Goal: Task Accomplishment & Management: Manage account settings

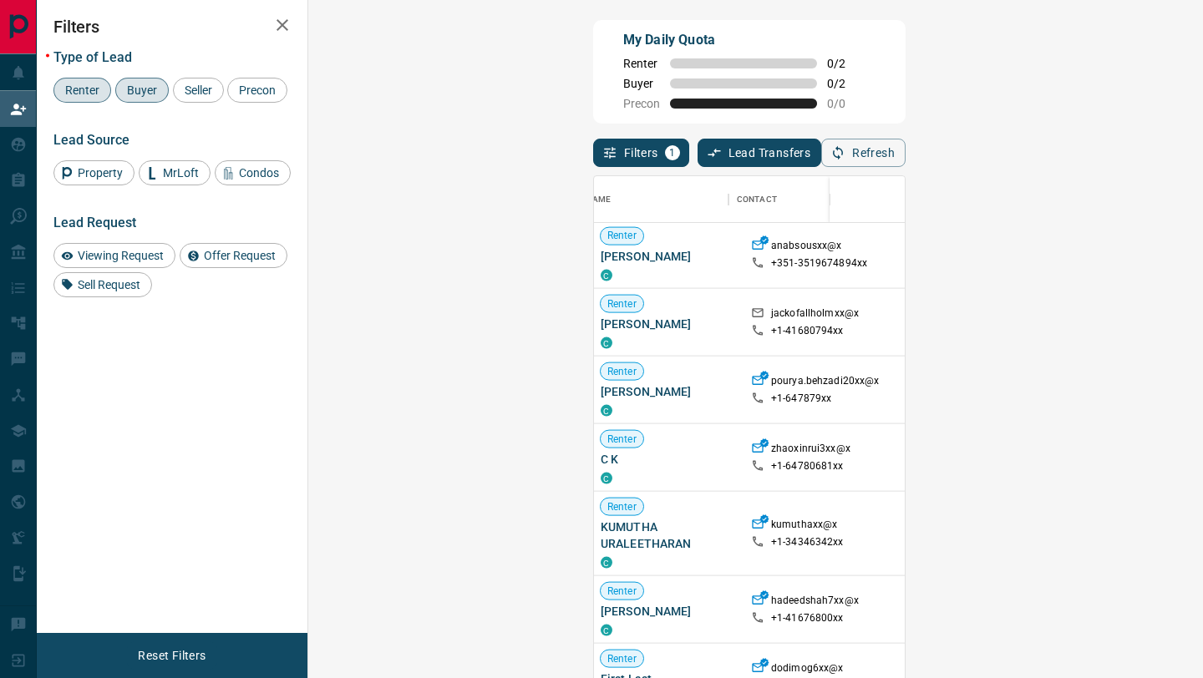
scroll to position [12095, 0]
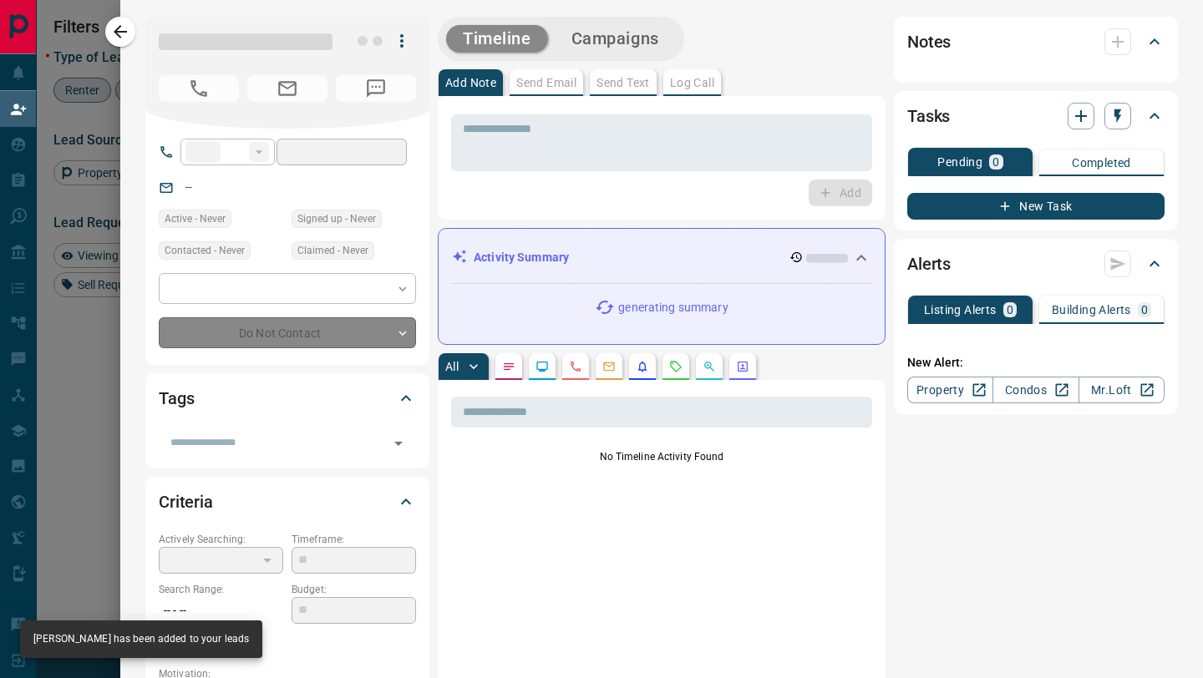
type input "**"
type input "**********"
type input "**"
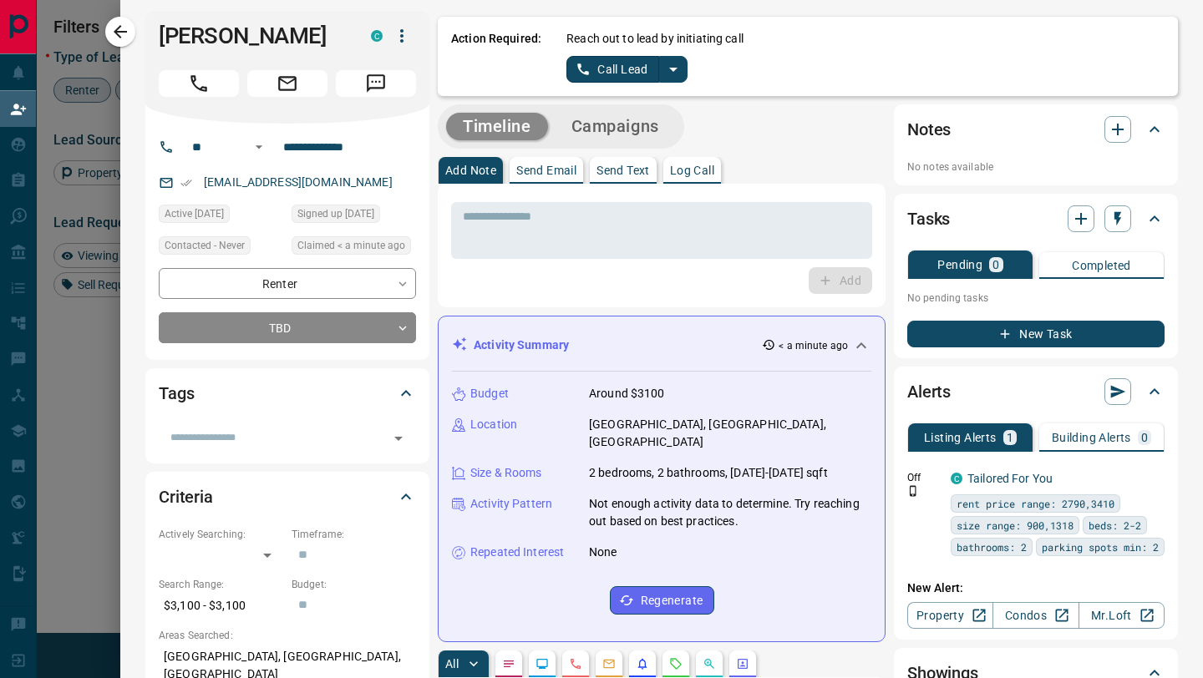
scroll to position [0, 0]
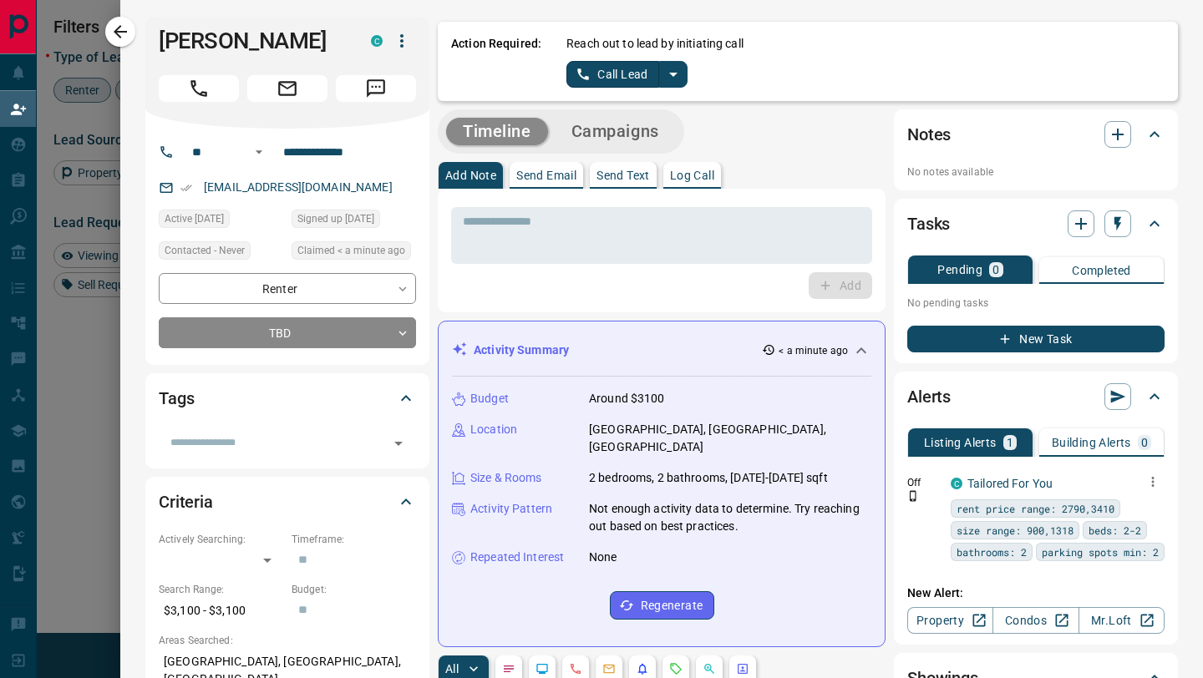
click at [1152, 483] on icon "button" at bounding box center [1153, 482] width 3 height 10
click at [1101, 475] on div at bounding box center [601, 339] width 1203 height 678
click at [1077, 514] on span "rent price range: 2790,3410" at bounding box center [1035, 508] width 158 height 17
click at [1154, 483] on icon "button" at bounding box center [1152, 481] width 15 height 15
click at [1146, 550] on li "Edit" at bounding box center [1127, 540] width 74 height 27
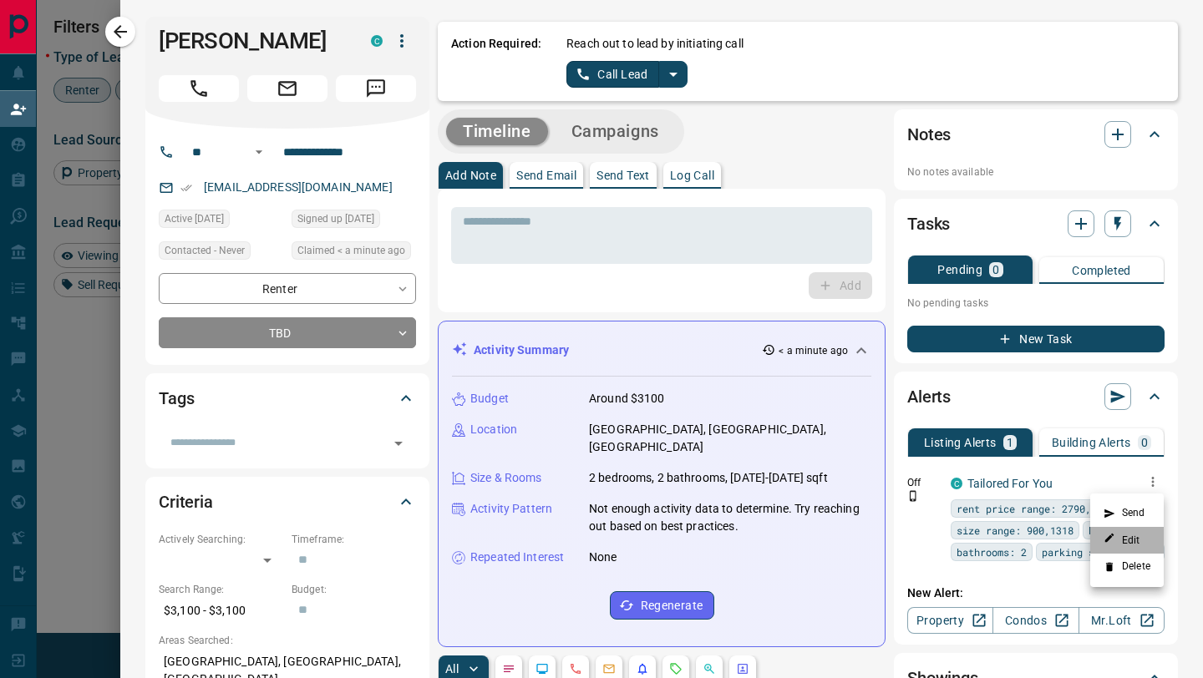
click at [1143, 544] on li "Edit" at bounding box center [1127, 540] width 74 height 27
click at [1123, 544] on link "Edit" at bounding box center [1121, 540] width 37 height 16
click at [1138, 596] on div at bounding box center [601, 339] width 1203 height 678
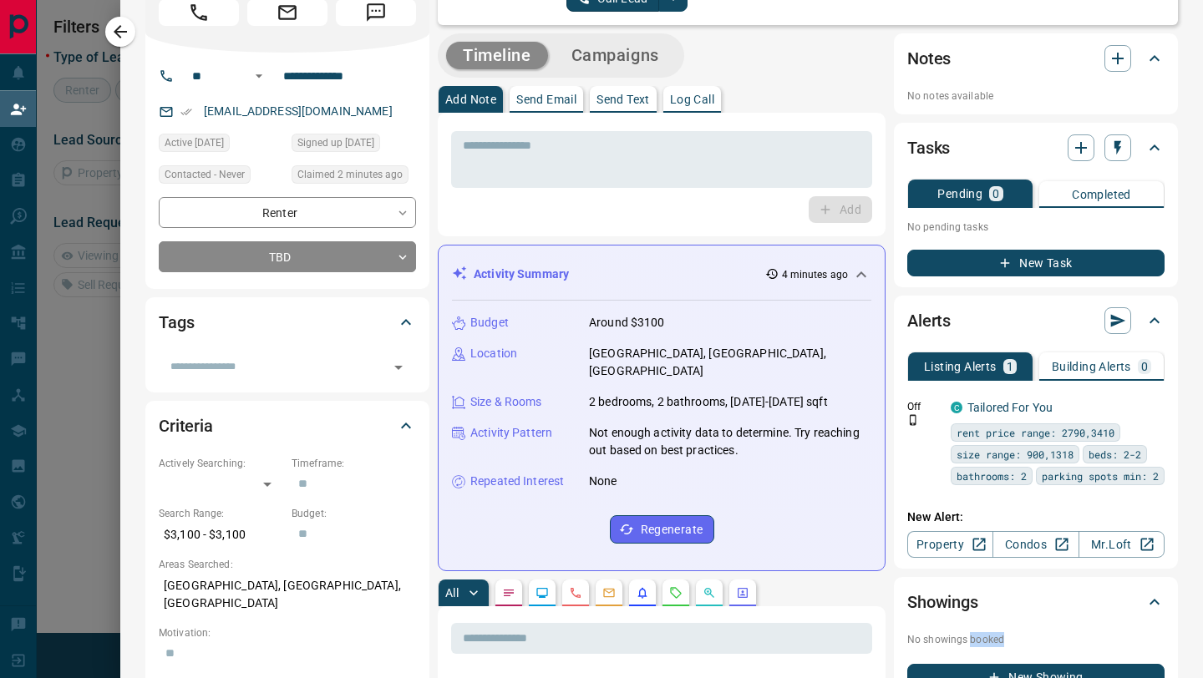
scroll to position [0, 0]
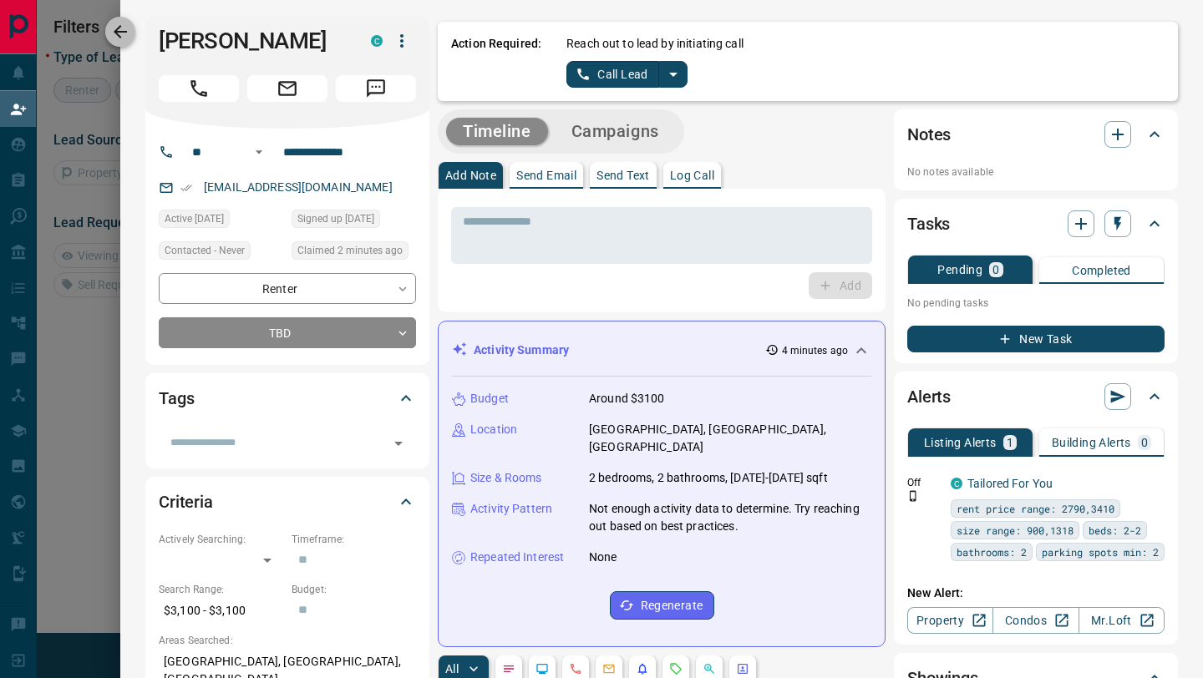
click at [119, 25] on icon "button" at bounding box center [120, 32] width 20 height 20
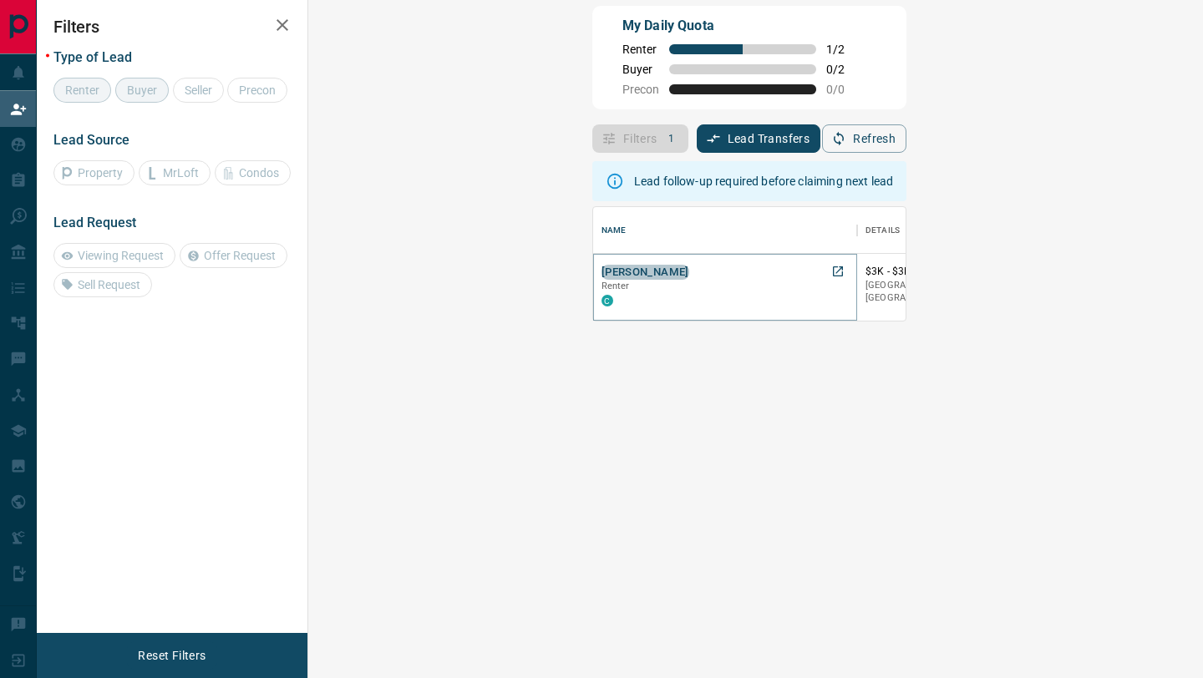
click at [601, 277] on button "[PERSON_NAME]" at bounding box center [645, 273] width 88 height 16
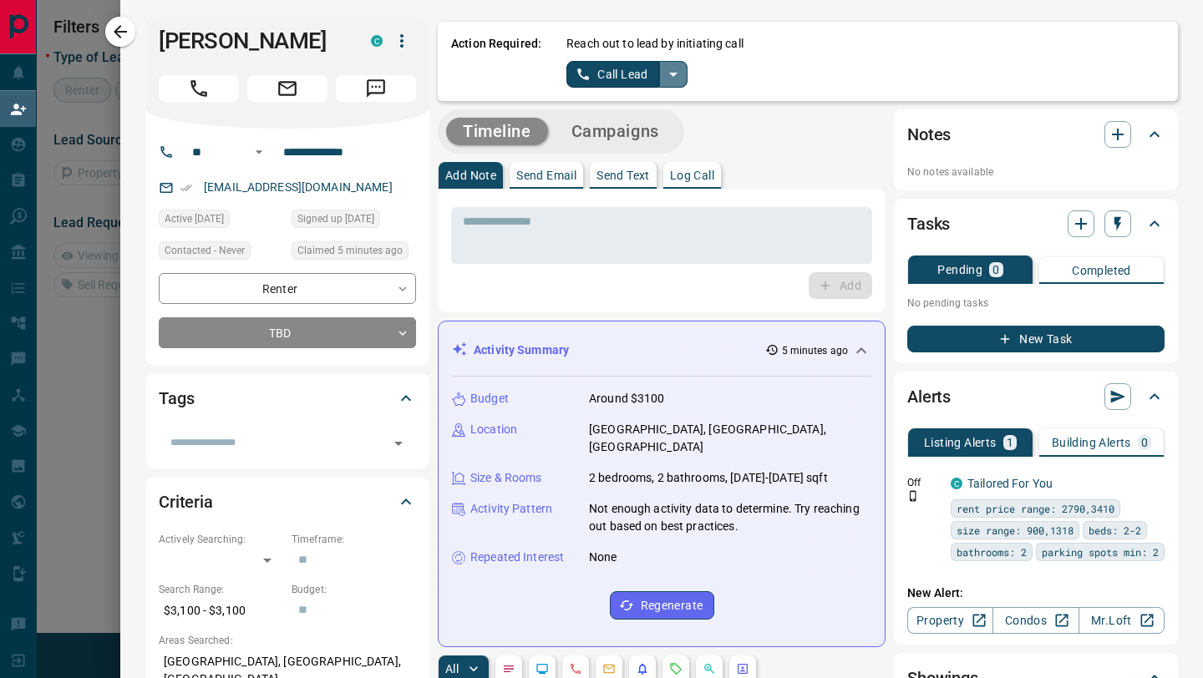
click at [672, 76] on icon "split button" at bounding box center [673, 74] width 20 height 20
click at [659, 137] on li "Log Manual Call" at bounding box center [626, 131] width 102 height 25
click at [639, 69] on button "Log Manual Call" at bounding box center [621, 74] width 110 height 27
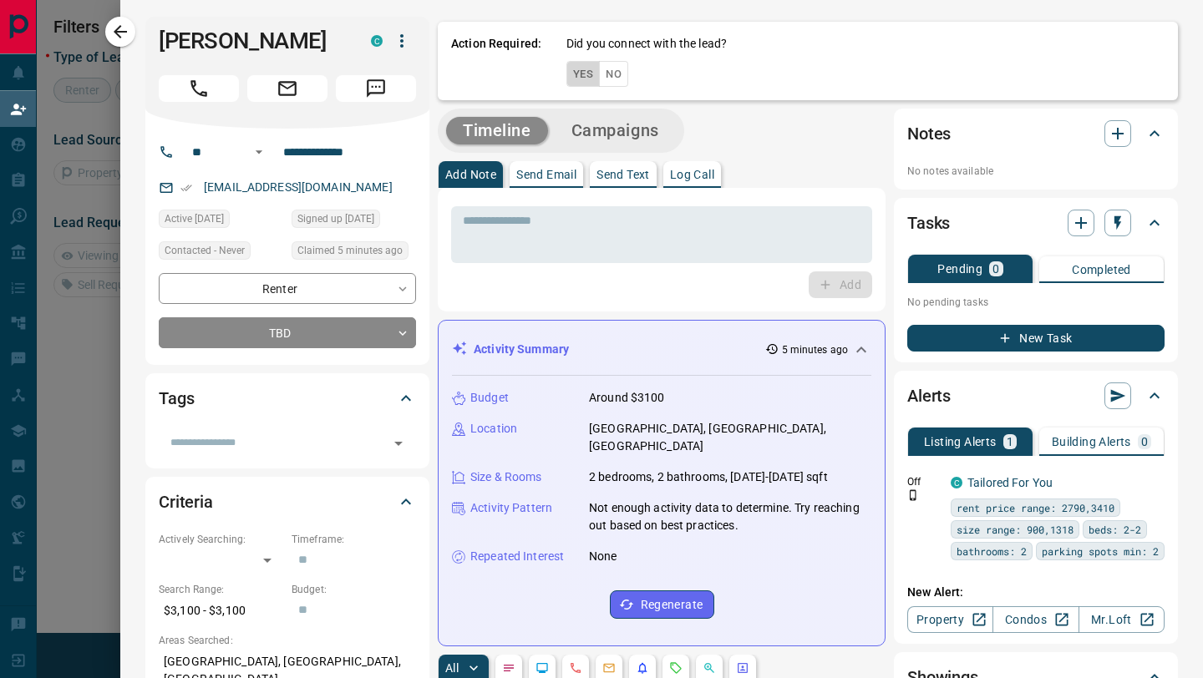
click at [587, 76] on button "Yes" at bounding box center [582, 74] width 33 height 26
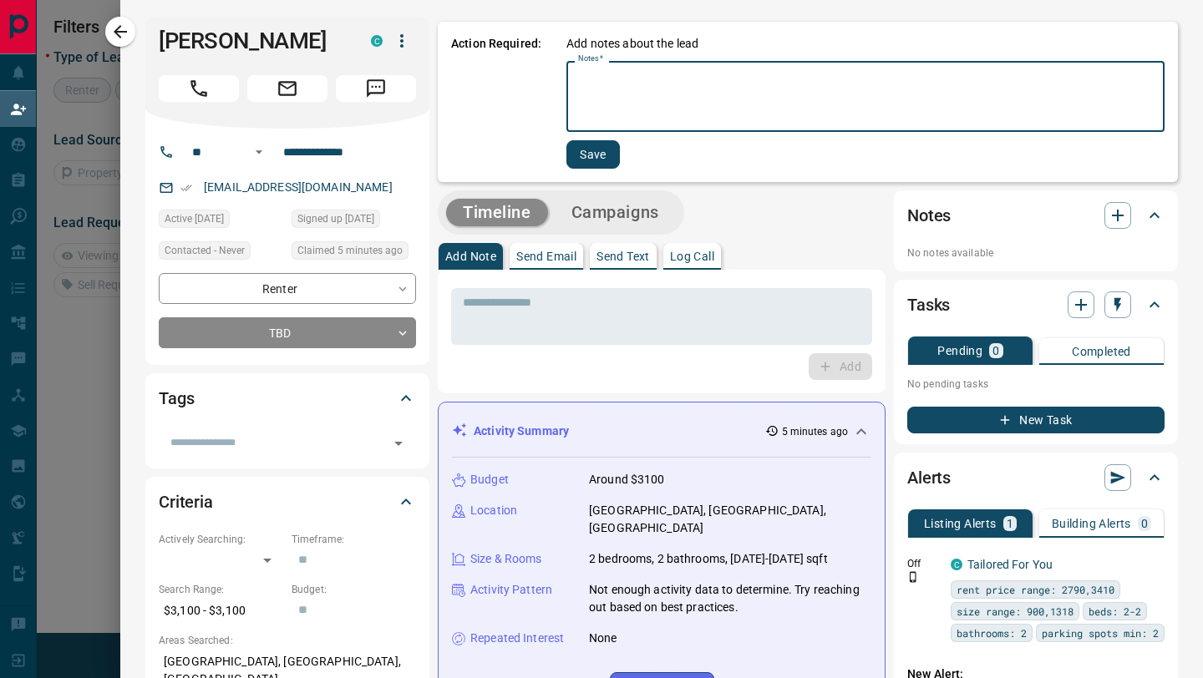
click at [642, 114] on textarea "Notes   *" at bounding box center [865, 96] width 575 height 57
type textarea "********"
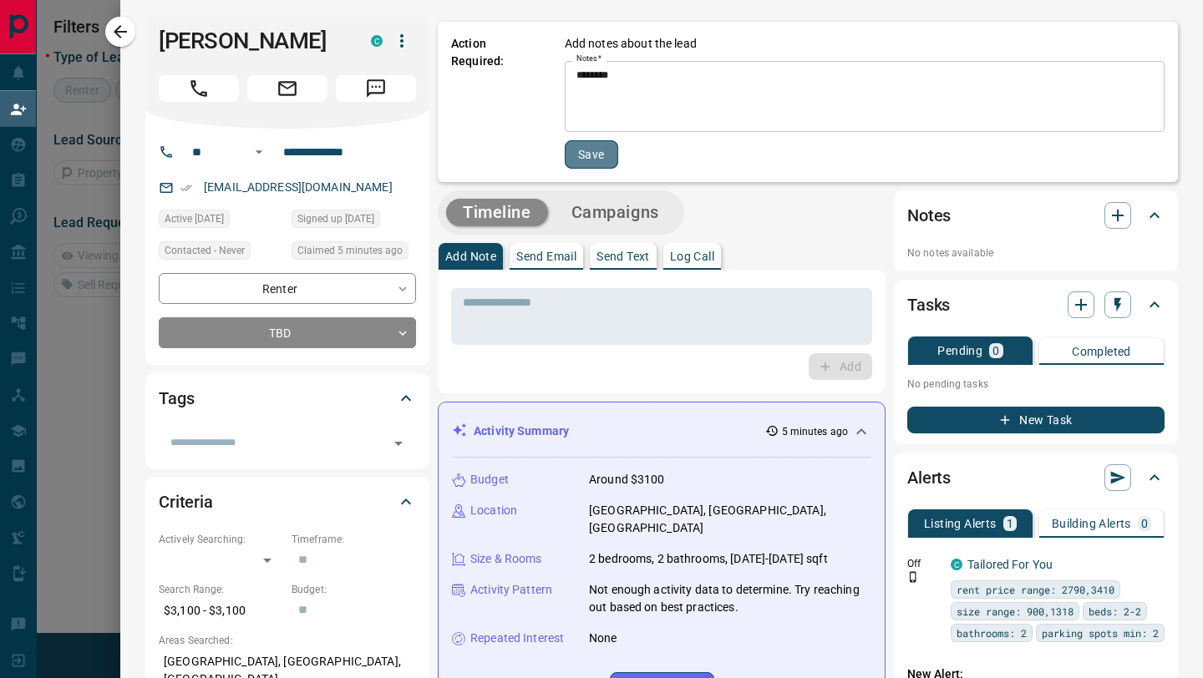
click at [599, 152] on button "Save" at bounding box center [591, 154] width 53 height 28
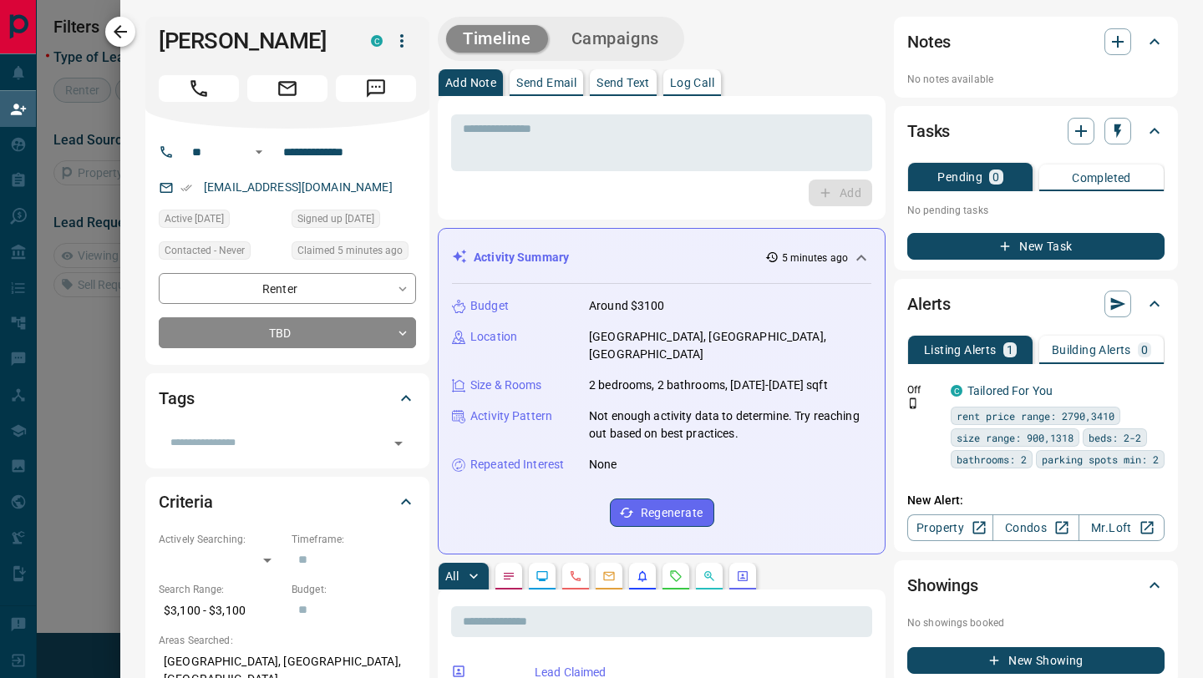
click at [120, 28] on icon "button" at bounding box center [120, 32] width 20 height 20
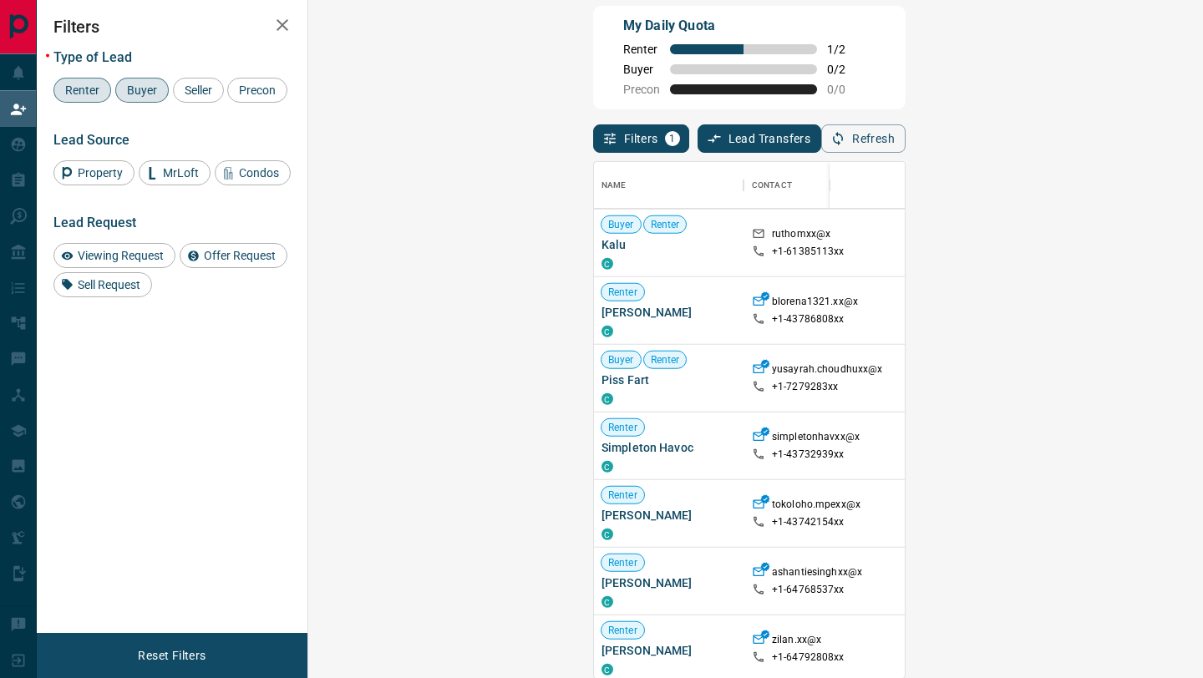
scroll to position [3807, 1]
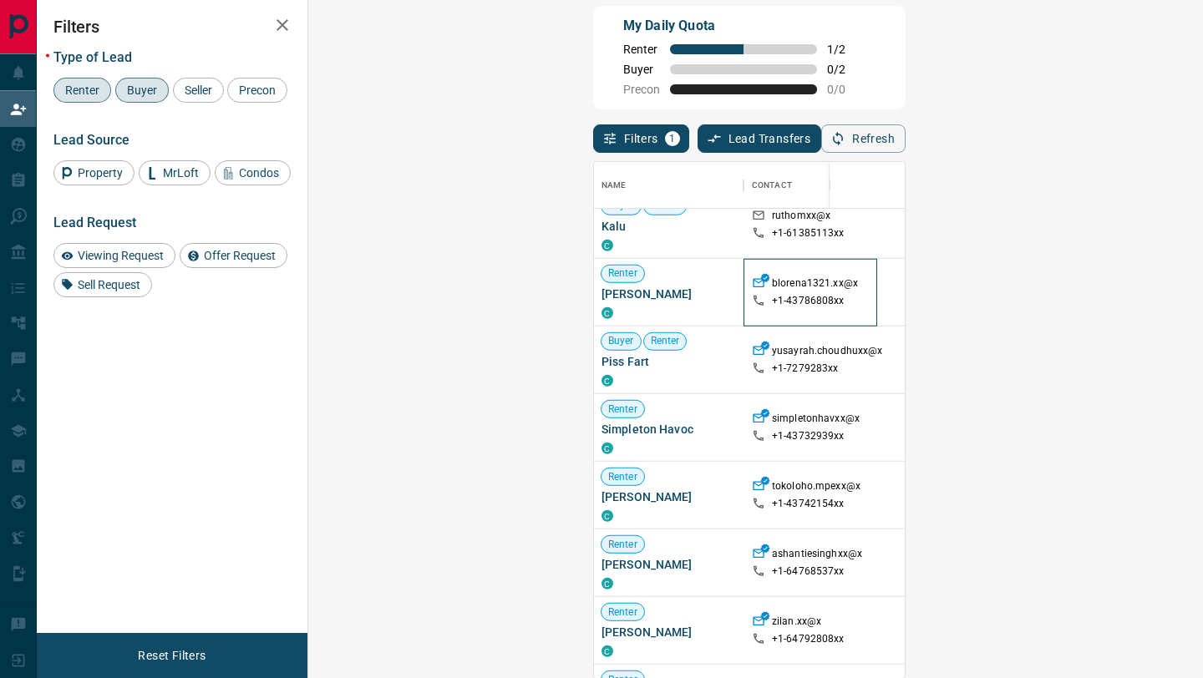
click at [752, 311] on div "blorena1321.xx@x +1- 43786808xx" at bounding box center [810, 292] width 117 height 67
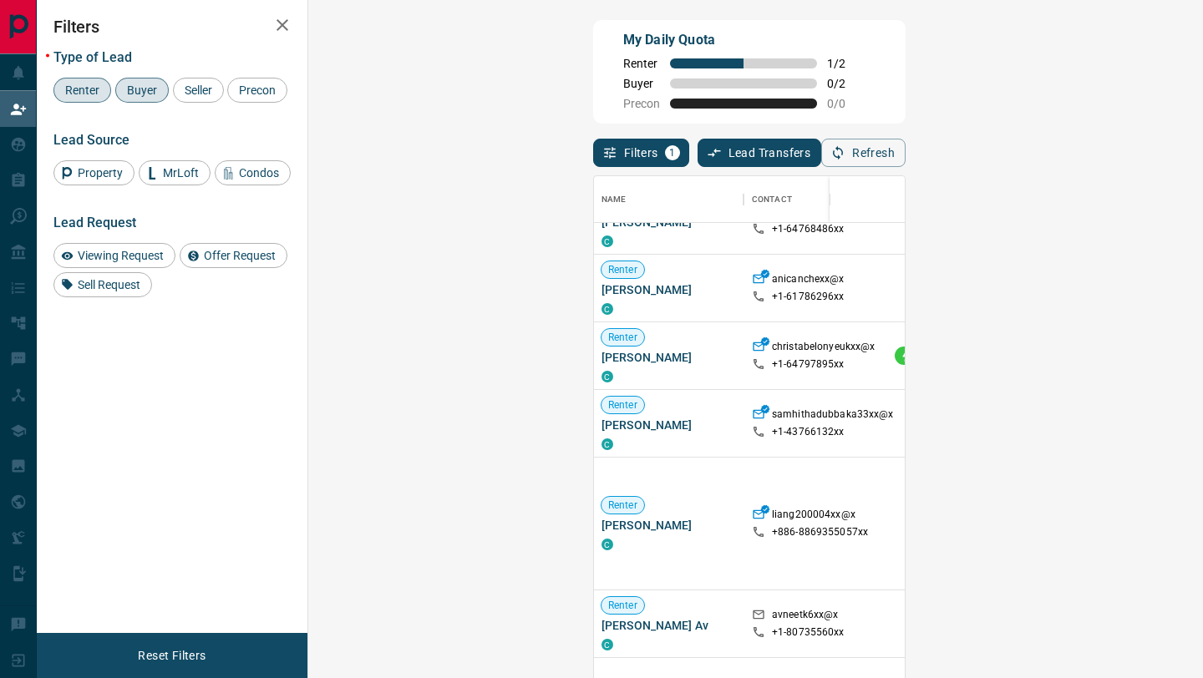
scroll to position [0, 1]
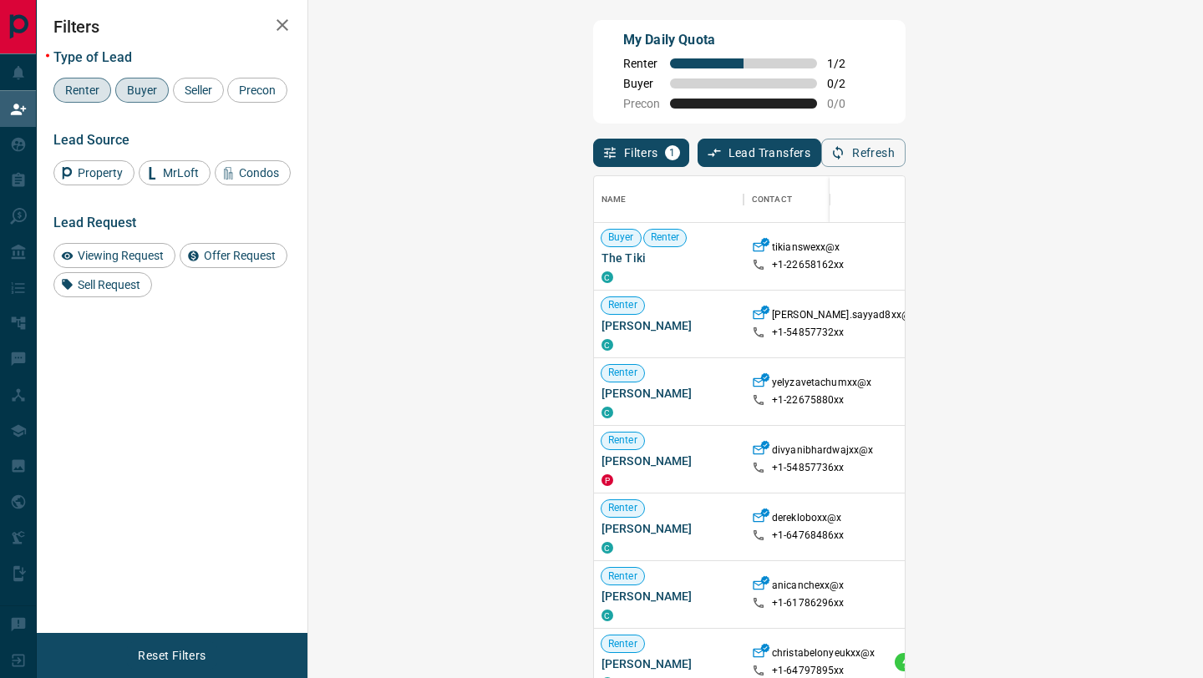
click at [142, 90] on span "Buyer" at bounding box center [142, 90] width 42 height 13
click at [79, 94] on span "Renter" at bounding box center [82, 90] width 46 height 13
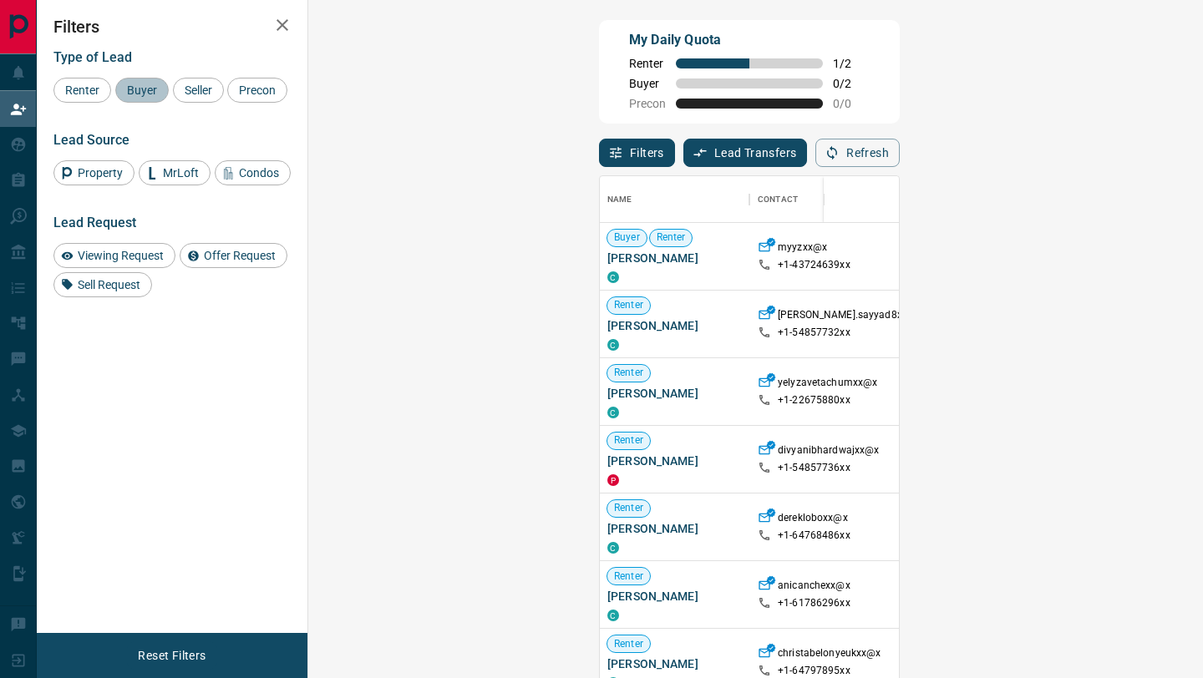
click at [145, 94] on span "Buyer" at bounding box center [142, 90] width 42 height 13
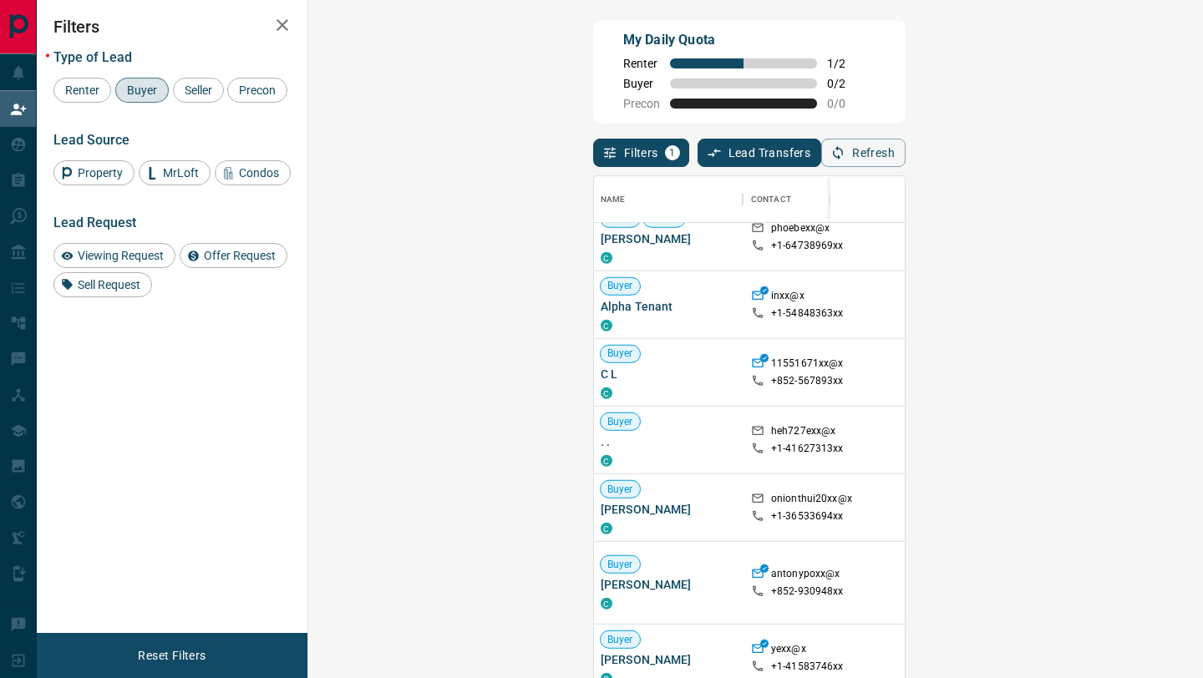
scroll to position [14, 0]
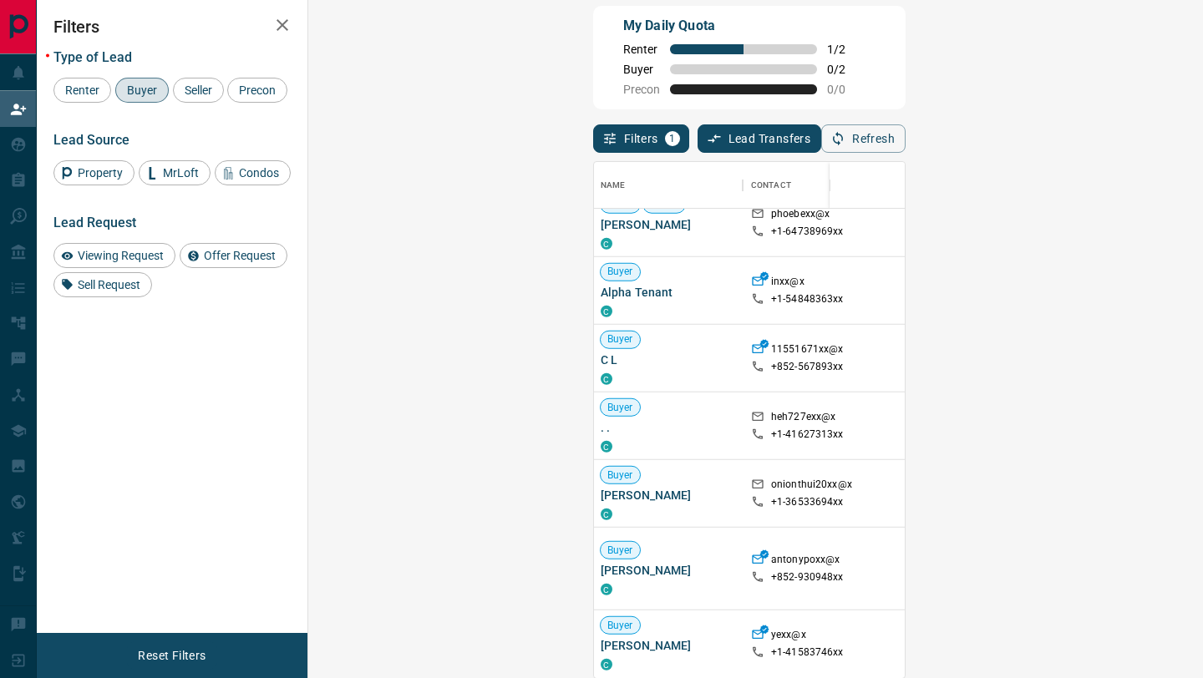
click at [905, 9] on div "My Daily Quota Renter 1 / 2 Buyer 0 / 2 Precon 0 / 0" at bounding box center [749, 58] width 312 height 104
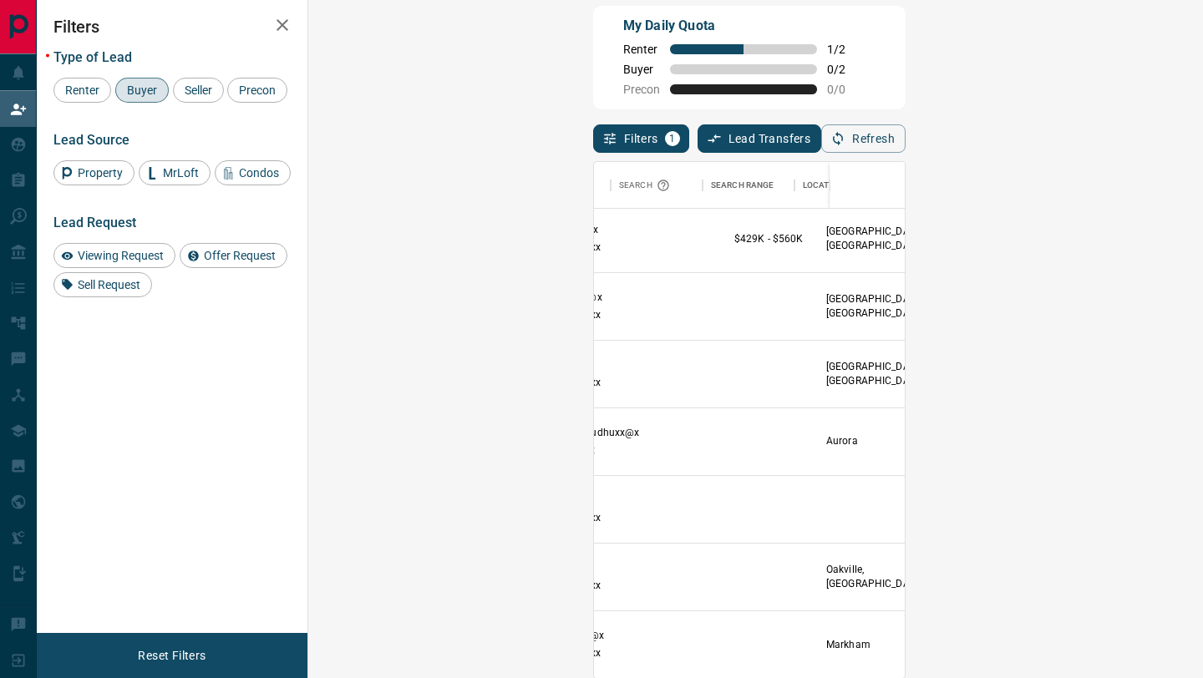
scroll to position [3, 0]
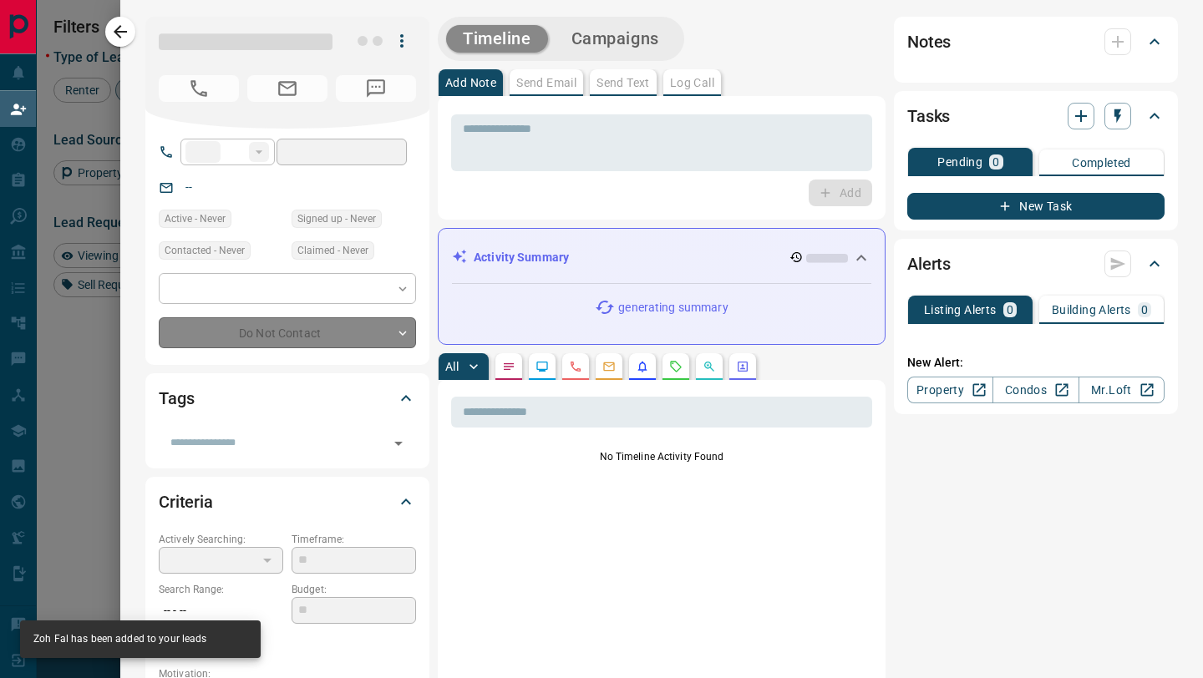
type input "**"
type input "**********"
type input "**"
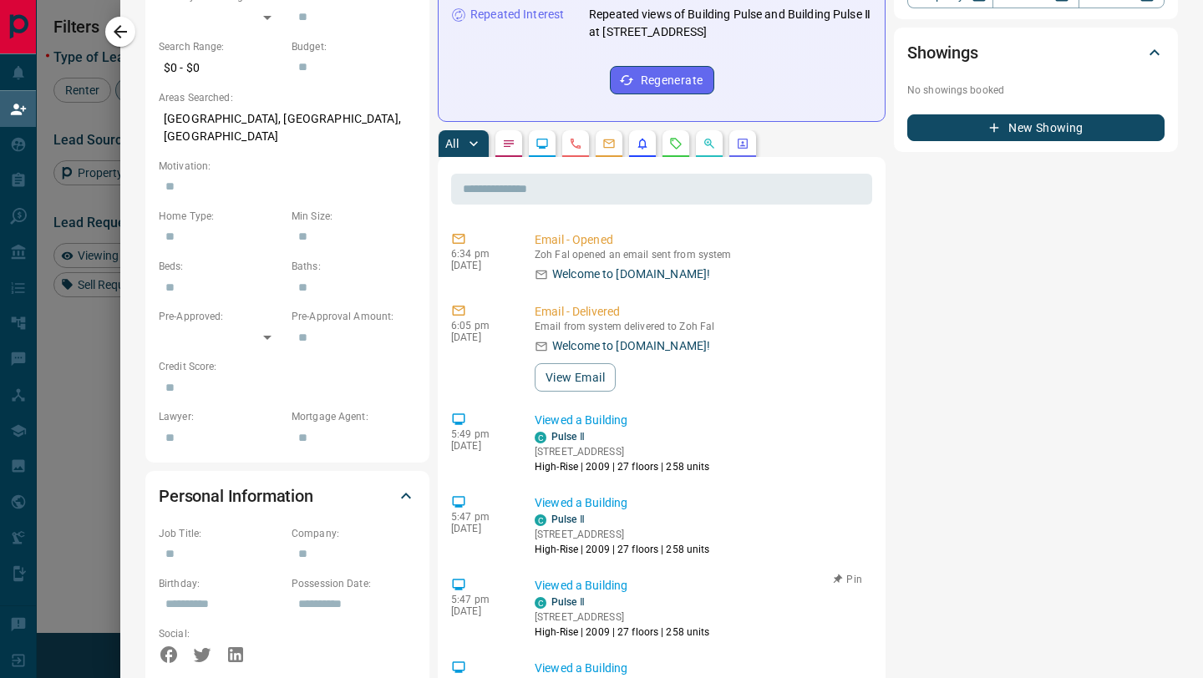
scroll to position [540, 0]
